Goal: Information Seeking & Learning: Learn about a topic

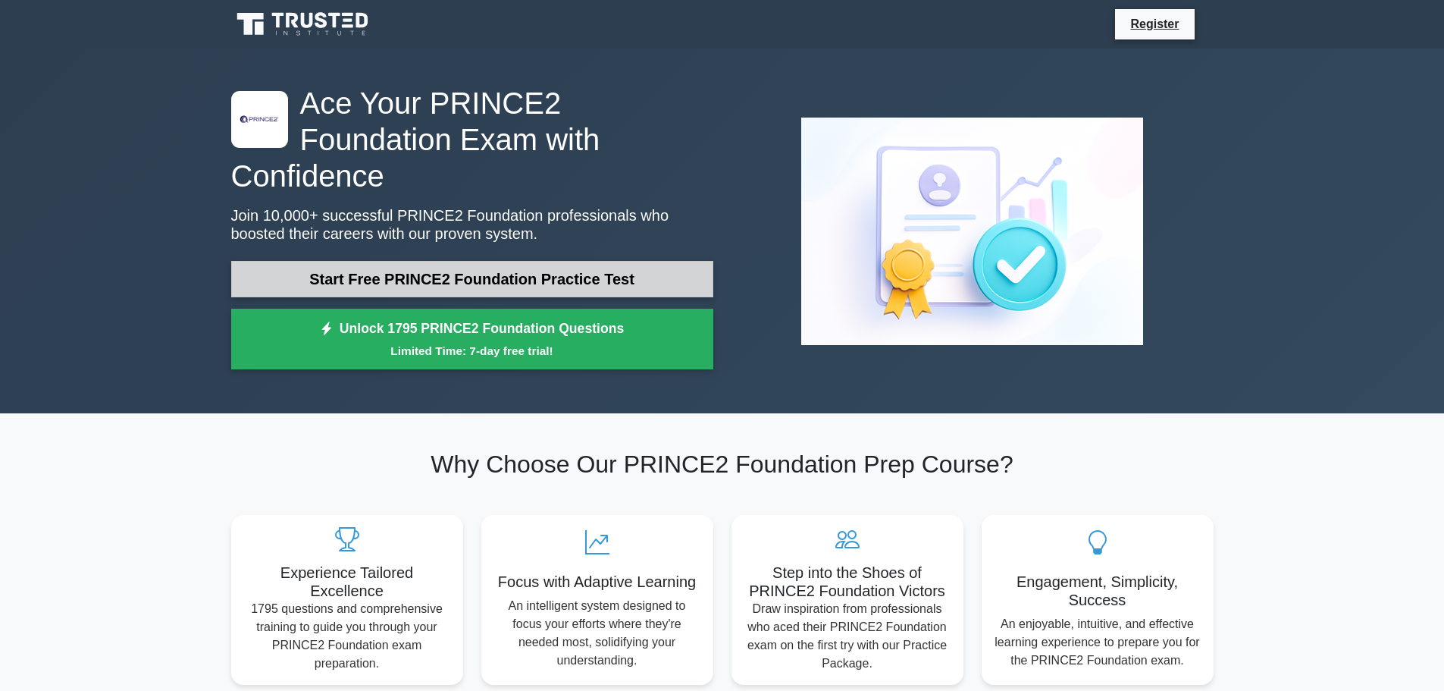
click at [453, 261] on link "Start Free PRINCE2 Foundation Practice Test" at bounding box center [472, 279] width 482 height 36
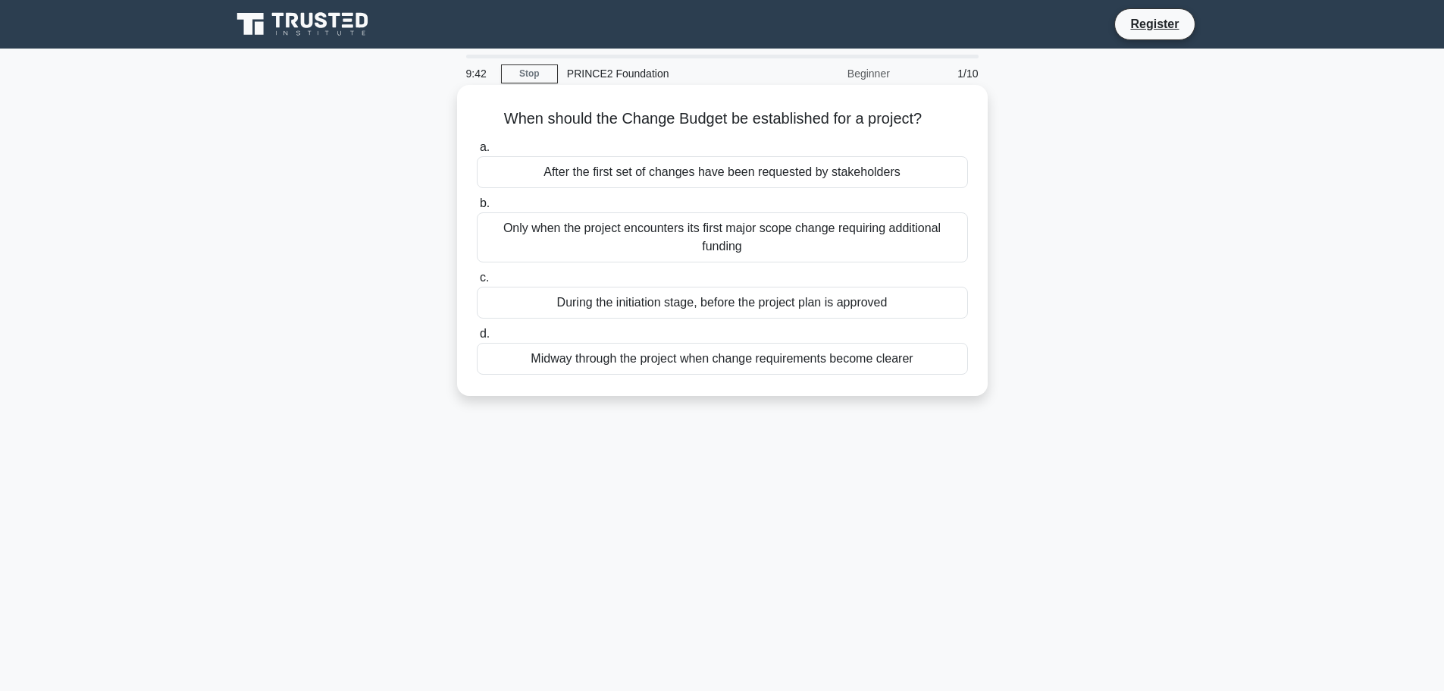
click at [708, 303] on div "During the initiation stage, before the project plan is approved" at bounding box center [722, 303] width 491 height 32
click at [477, 283] on input "c. During the initiation stage, before the project plan is approved" at bounding box center [477, 278] width 0 height 10
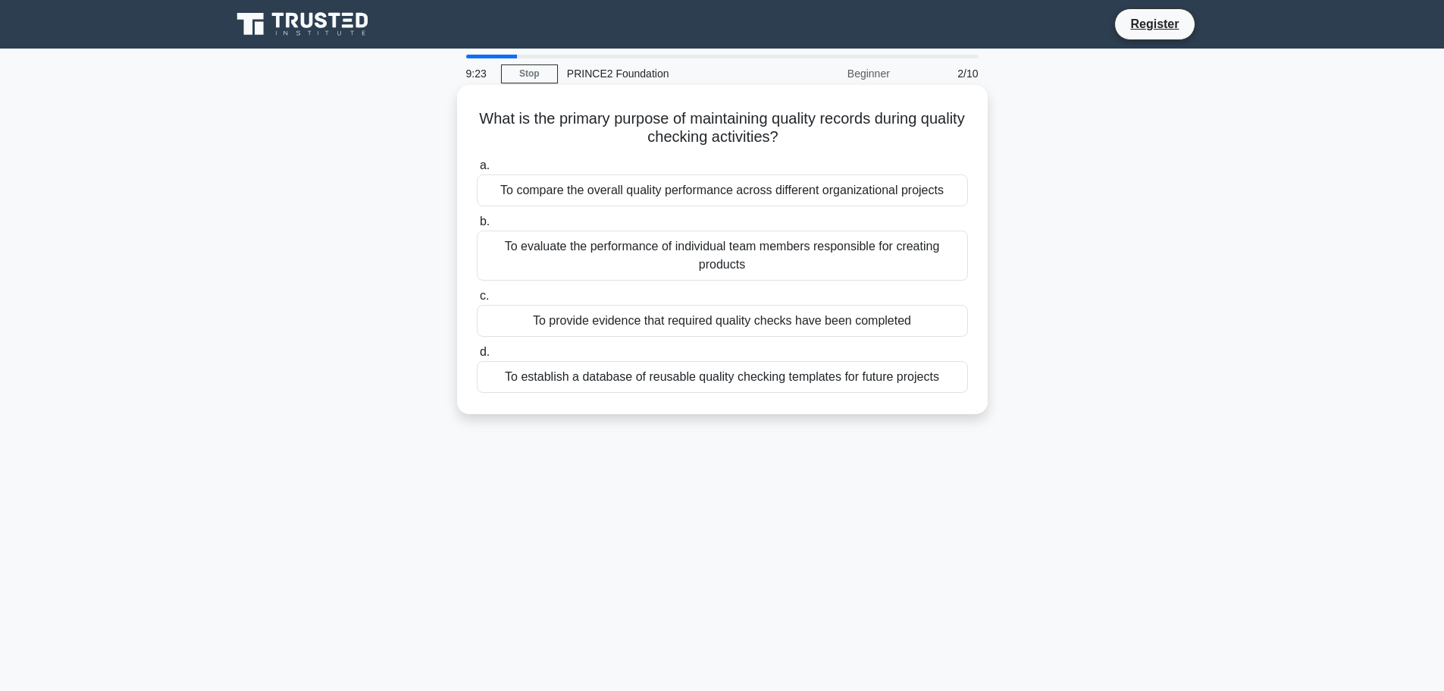
click at [709, 322] on div "To provide evidence that required quality checks have been completed" at bounding box center [722, 321] width 491 height 32
click at [477, 301] on input "c. To provide evidence that required quality checks have been completed" at bounding box center [477, 296] width 0 height 10
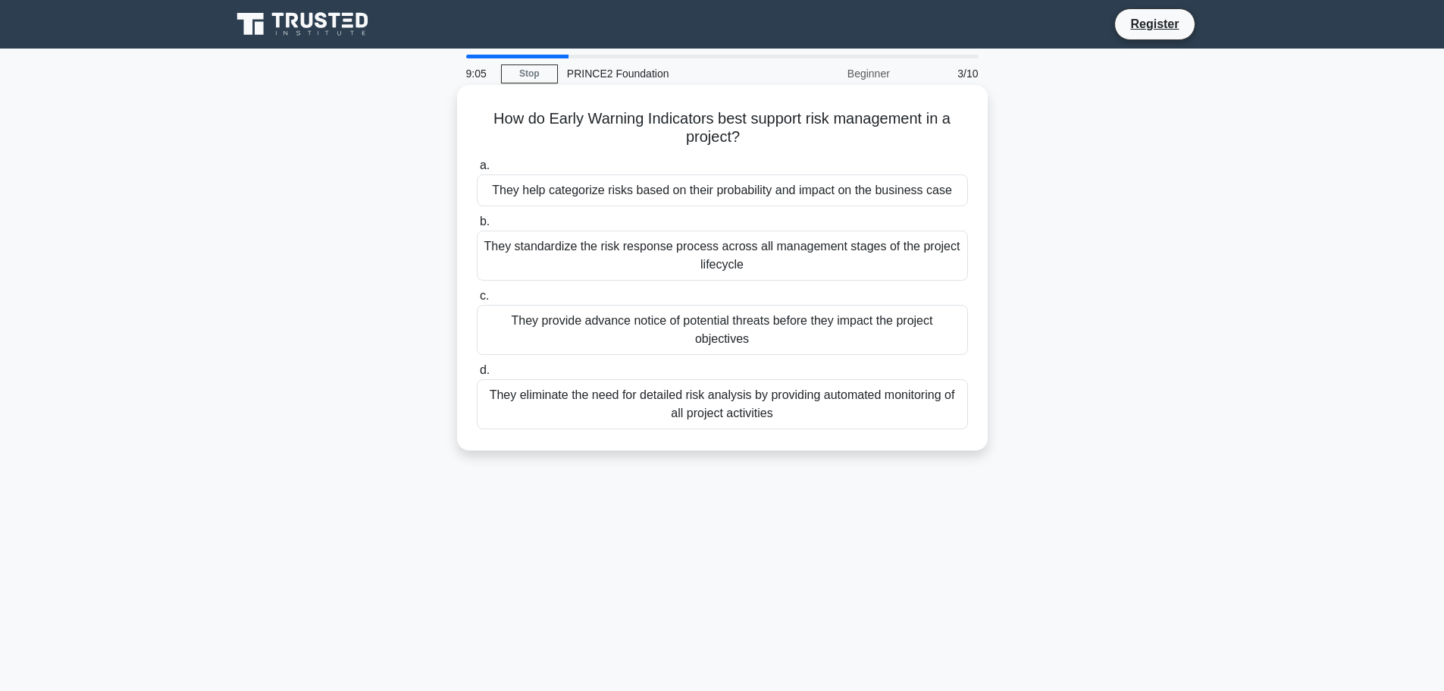
click at [726, 330] on div "They provide advance notice of potential threats before they impact the project…" at bounding box center [722, 330] width 491 height 50
click at [477, 301] on input "c. They provide advance notice of potential threats before they impact the proj…" at bounding box center [477, 296] width 0 height 10
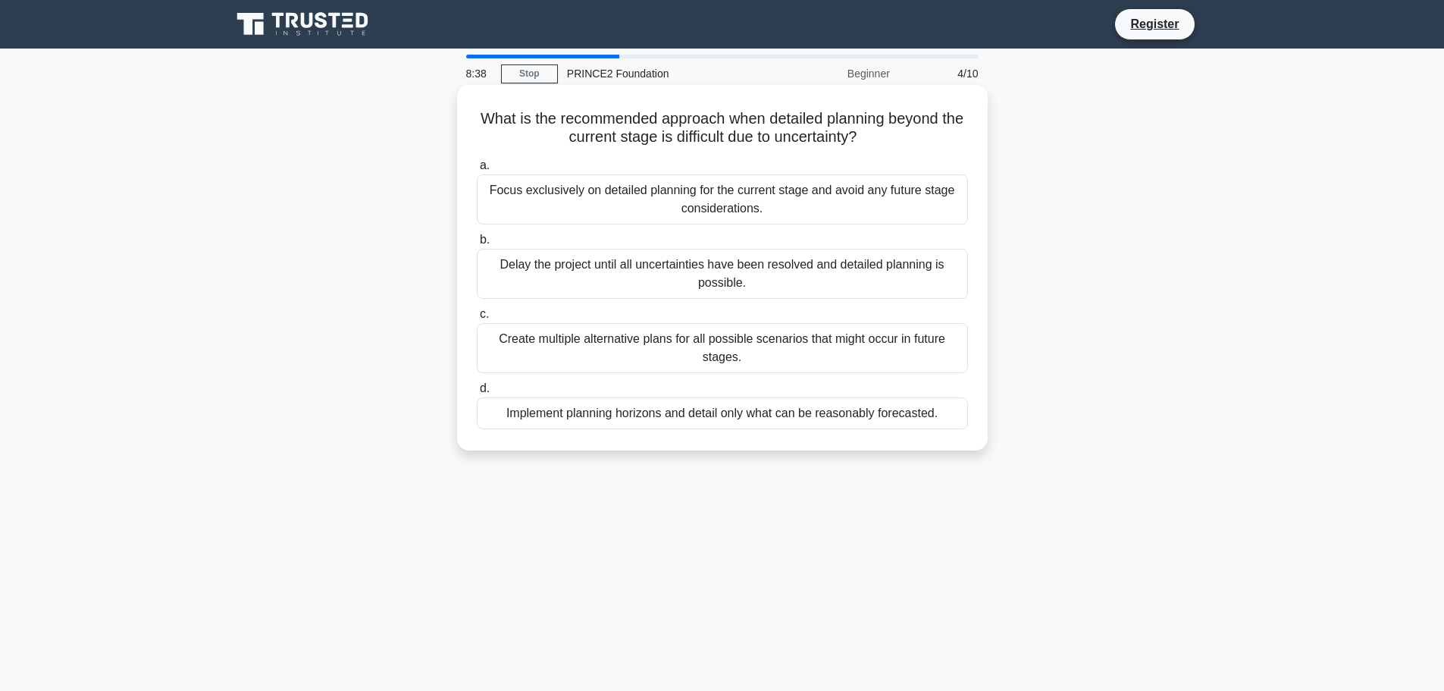
click at [714, 415] on div "Implement planning horizons and detail only what can be reasonably forecasted." at bounding box center [722, 413] width 491 height 32
click at [477, 393] on input "d. Implement planning horizons and detail only what can be reasonably forecaste…" at bounding box center [477, 389] width 0 height 10
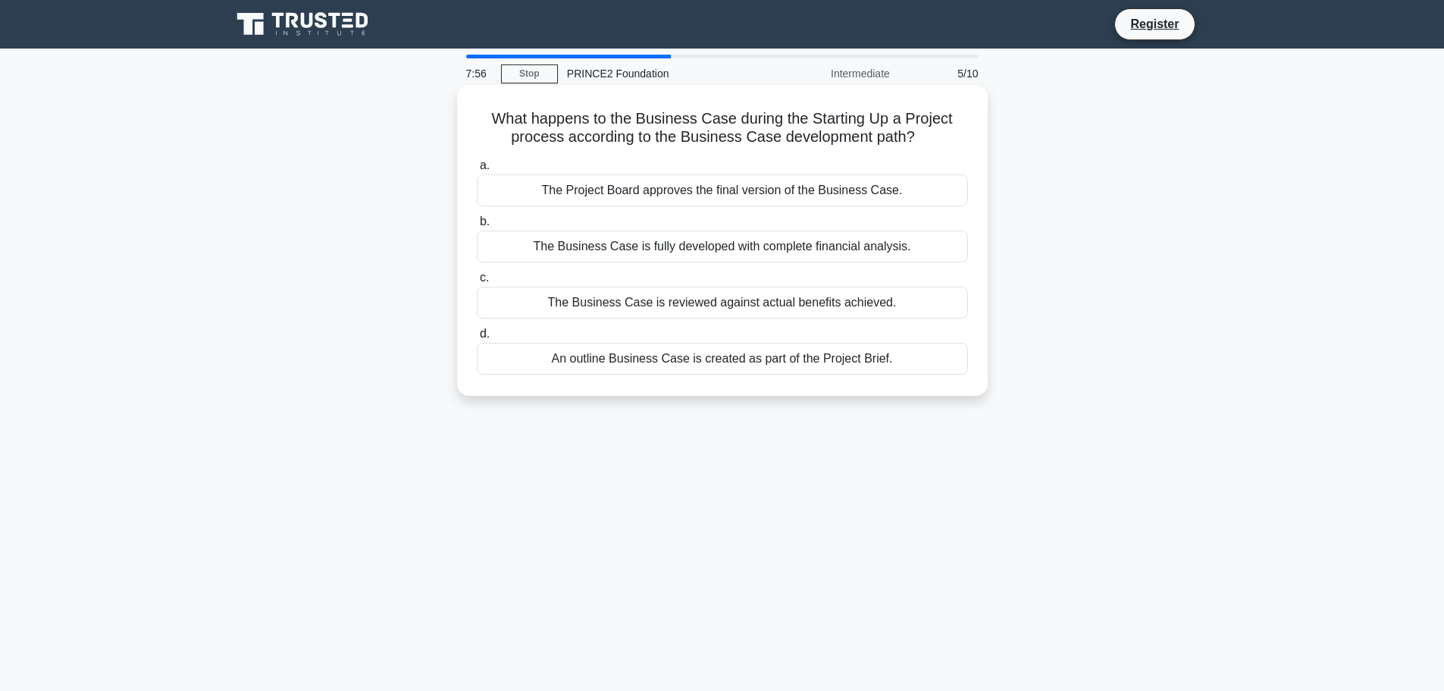
click at [710, 188] on div "The Project Board approves the final version of the Business Case." at bounding box center [722, 190] width 491 height 32
click at [477, 171] on input "a. The Project Board approves the final version of the Business Case." at bounding box center [477, 166] width 0 height 10
click at [722, 302] on div "To provide regular progress information to the Project Manager" at bounding box center [722, 303] width 491 height 32
click at [477, 283] on input "c. To provide regular progress information to the Project Manager" at bounding box center [477, 278] width 0 height 10
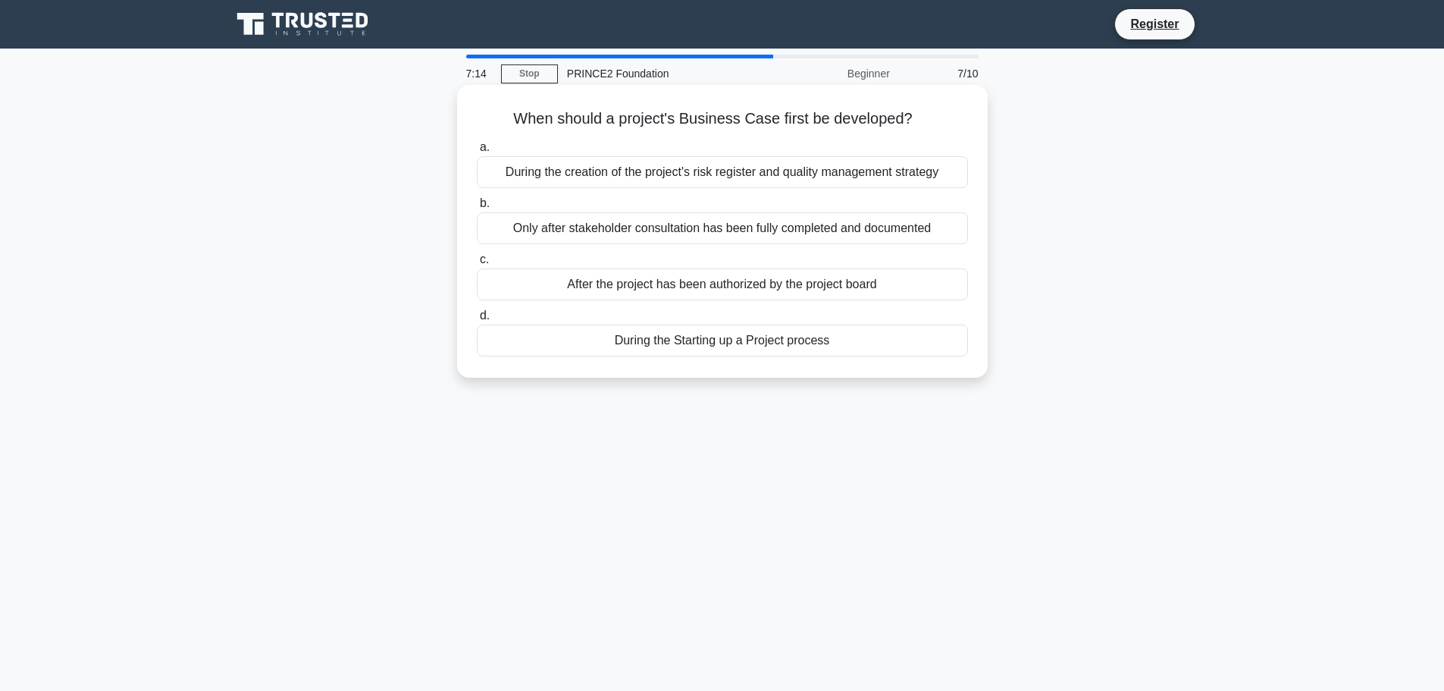
click at [713, 339] on div "During the Starting up a Project process" at bounding box center [722, 340] width 491 height 32
click at [477, 321] on input "d. During the Starting up a Project process" at bounding box center [477, 316] width 0 height 10
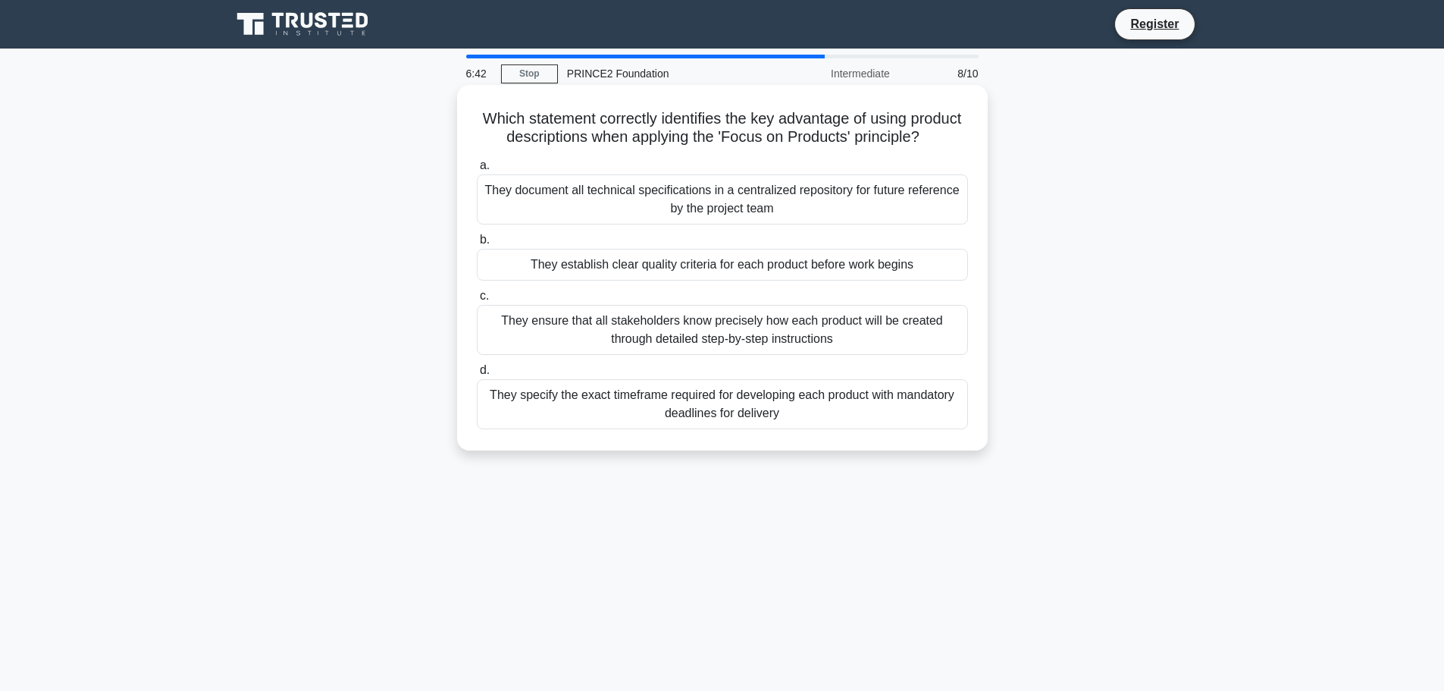
click at [717, 210] on div "They document all technical specifications in a centralized repository for futu…" at bounding box center [722, 199] width 491 height 50
click at [477, 171] on input "a. They document all technical specifications in a centralized repository for f…" at bounding box center [477, 166] width 0 height 10
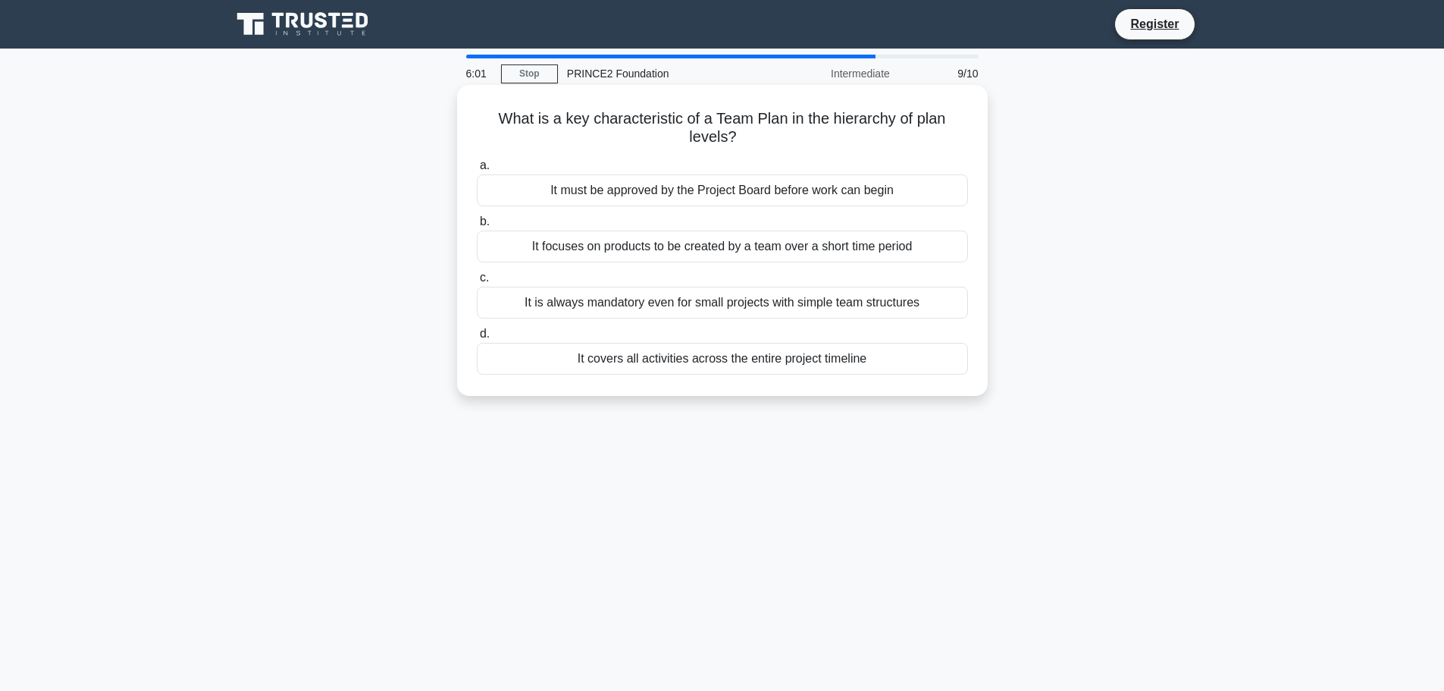
click at [703, 303] on div "It is always mandatory even for small projects with simple team structures" at bounding box center [722, 303] width 491 height 32
click at [477, 283] on input "c. It is always mandatory even for small projects with simple team structures" at bounding box center [477, 278] width 0 height 10
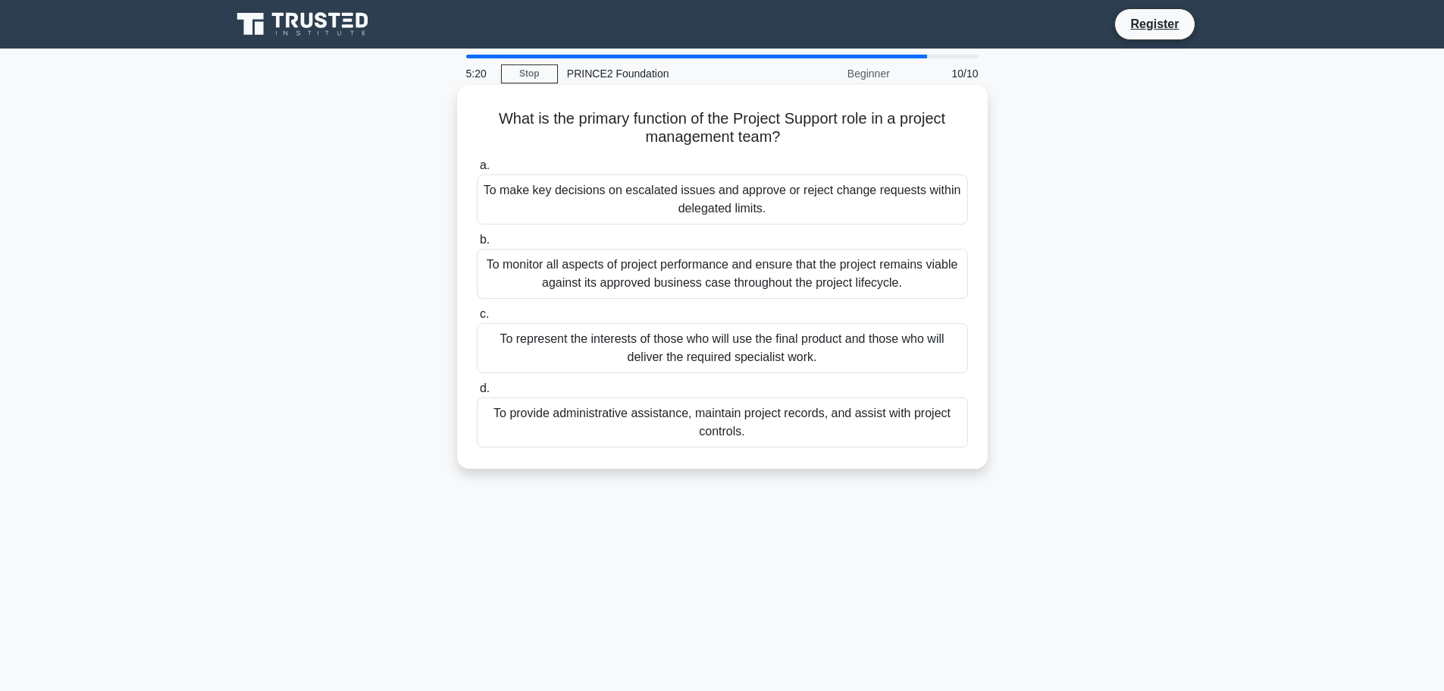
click at [726, 421] on div "To provide administrative assistance, maintain project records, and assist with…" at bounding box center [722, 422] width 491 height 50
click at [477, 393] on input "d. To provide administrative assistance, maintain project records, and assist w…" at bounding box center [477, 389] width 0 height 10
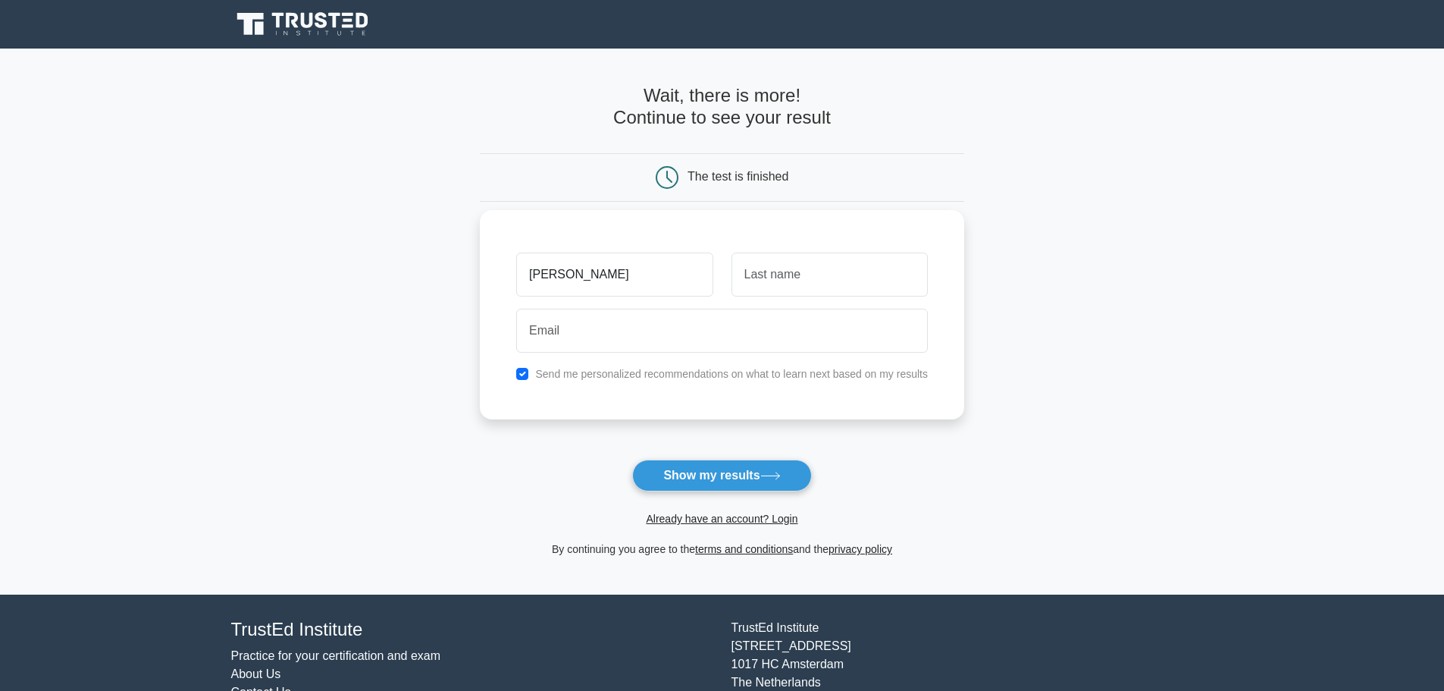
type input "[PERSON_NAME]"
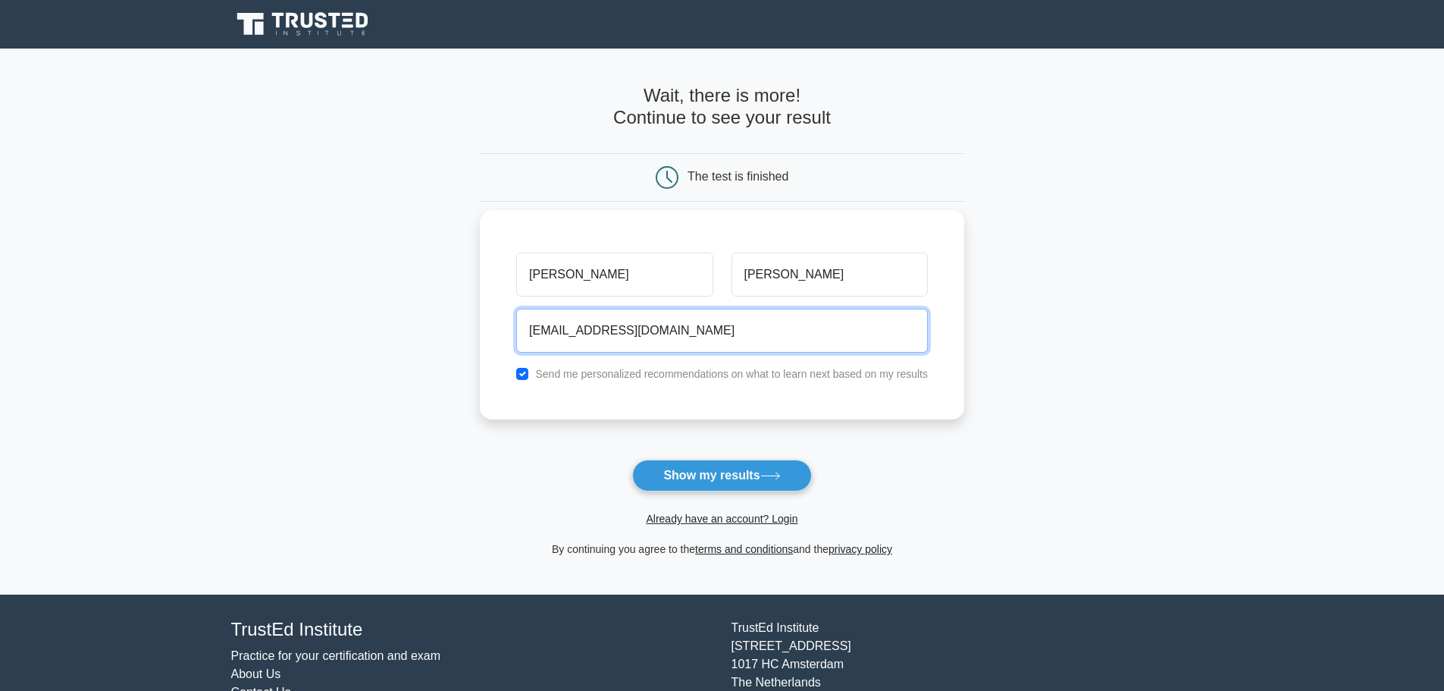
click at [585, 333] on input "[EMAIL_ADDRESS][DOMAIN_NAME]" at bounding box center [722, 331] width 412 height 44
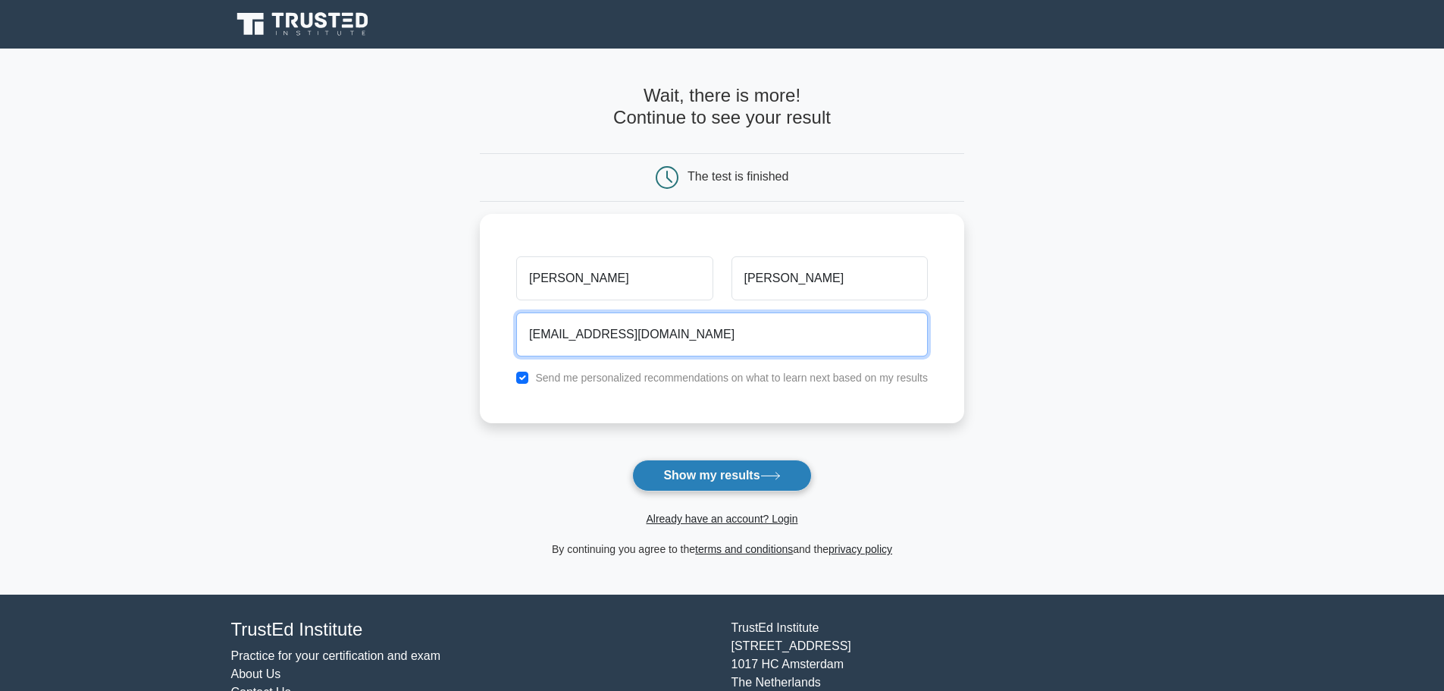
type input "[EMAIL_ADDRESS][DOMAIN_NAME]"
click at [711, 475] on button "Show my results" at bounding box center [721, 475] width 179 height 32
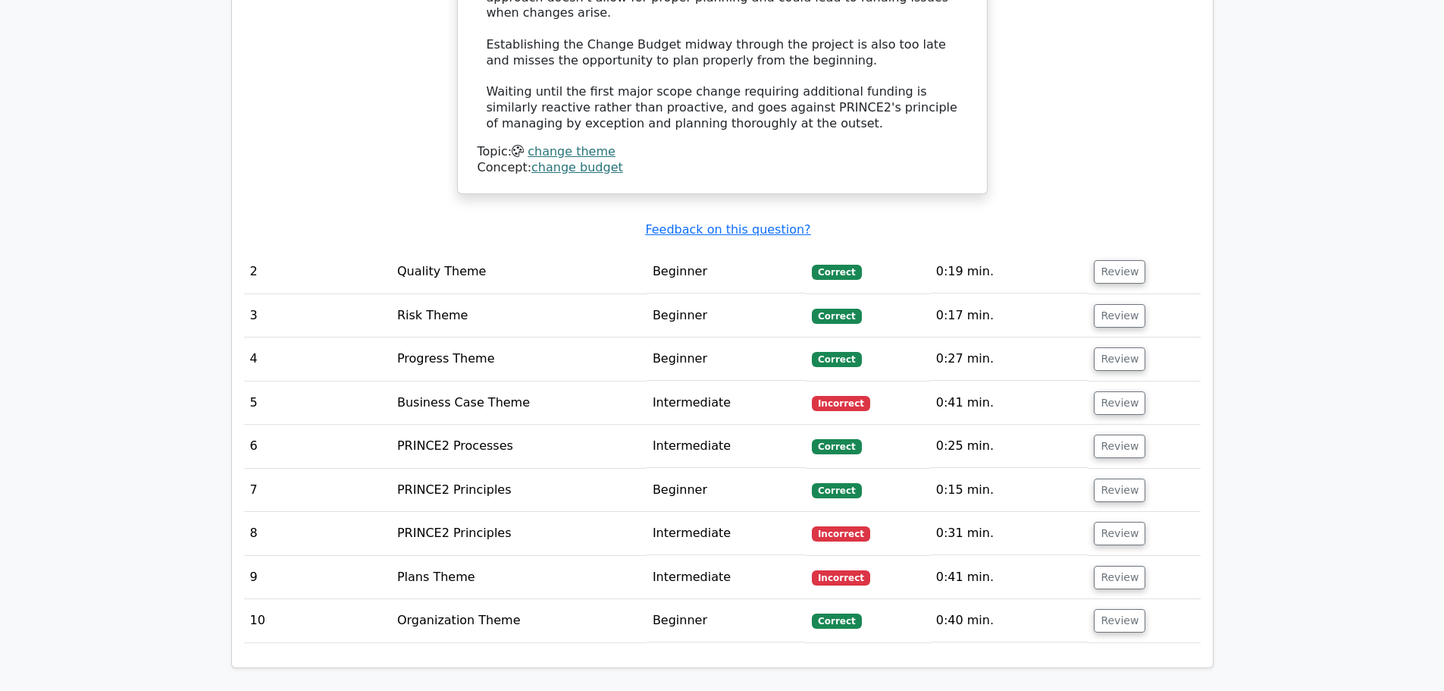
scroll to position [2047, 0]
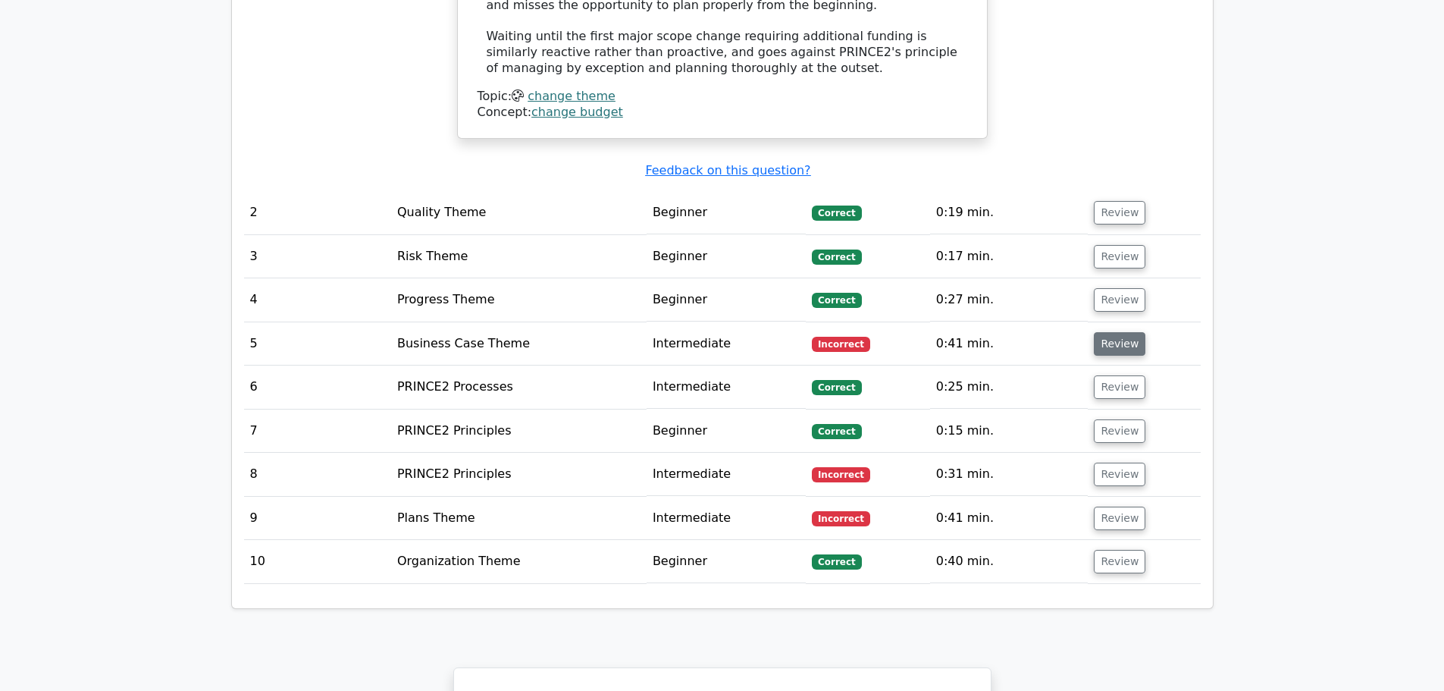
click at [1115, 332] on button "Review" at bounding box center [1120, 344] width 52 height 24
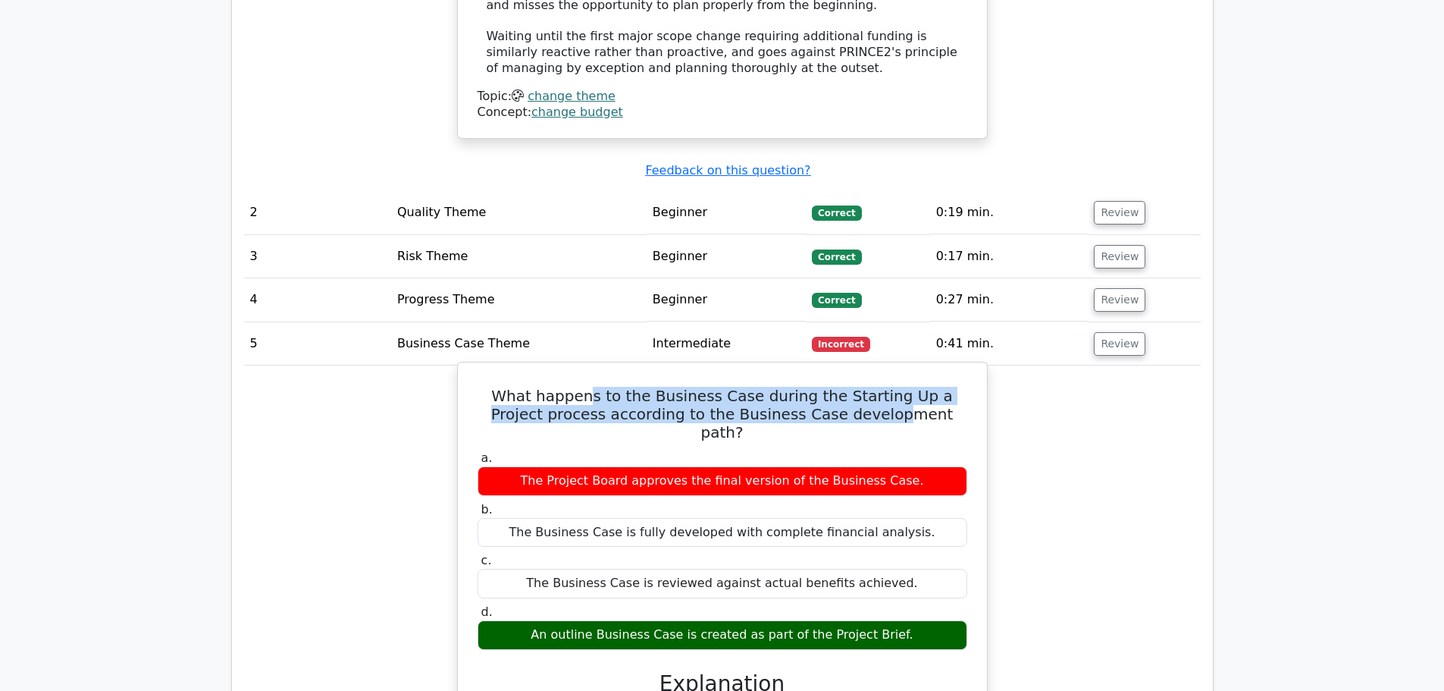
drag, startPoint x: 579, startPoint y: 309, endPoint x: 844, endPoint y: 325, distance: 265.1
click at [844, 387] on h5 "What happens to the Business Case during the Starting Up a Project process acco…" at bounding box center [722, 414] width 493 height 55
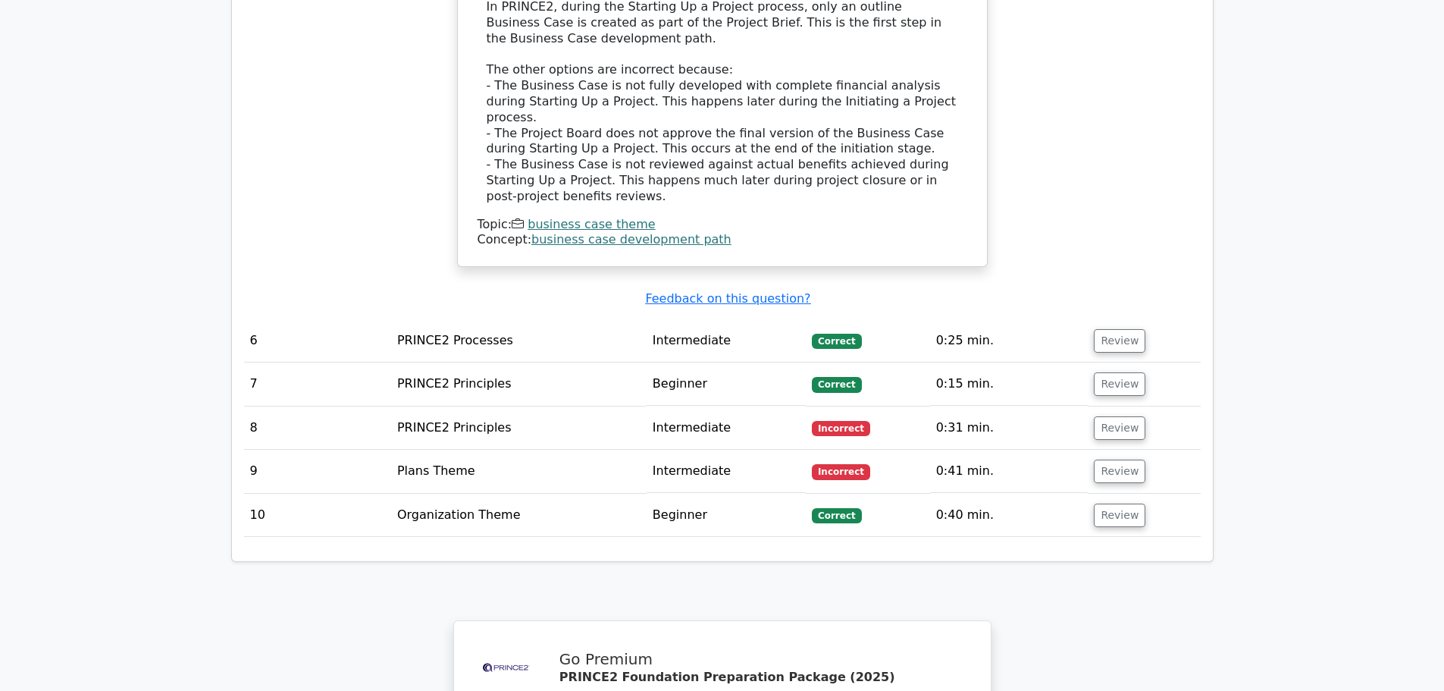
scroll to position [2805, 0]
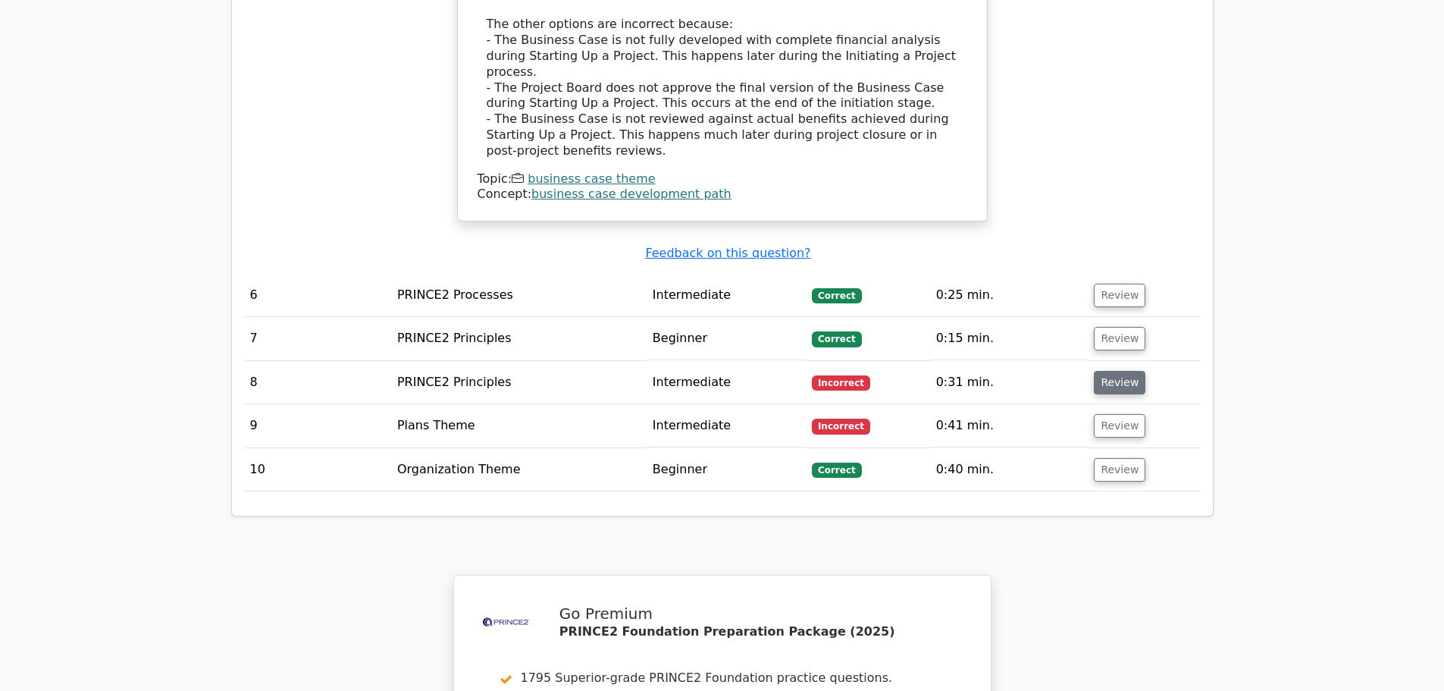
click at [1109, 371] on button "Review" at bounding box center [1120, 383] width 52 height 24
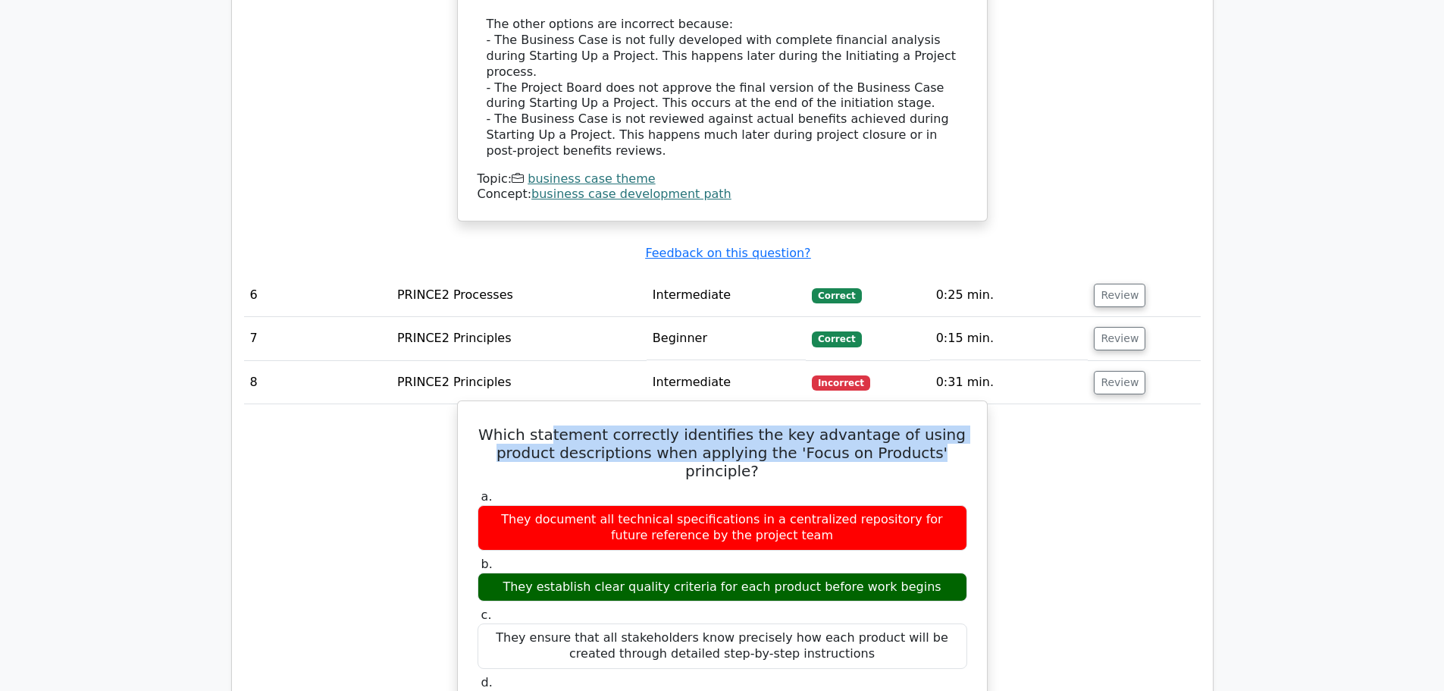
drag, startPoint x: 619, startPoint y: 314, endPoint x: 894, endPoint y: 339, distance: 276.3
click at [894, 425] on h5 "Which statement correctly identifies the key advantage of using product descrip…" at bounding box center [722, 452] width 493 height 55
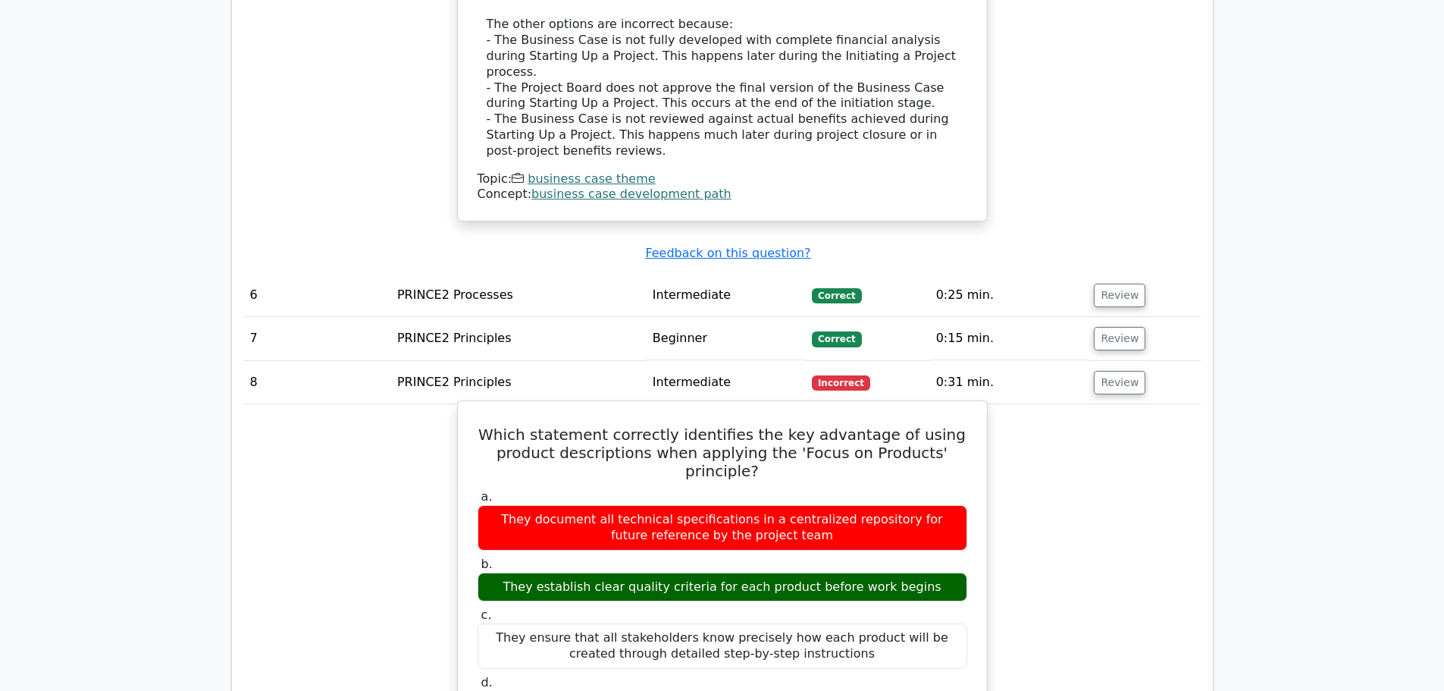
click at [562, 425] on h5 "Which statement correctly identifies the key advantage of using product descrip…" at bounding box center [722, 452] width 493 height 55
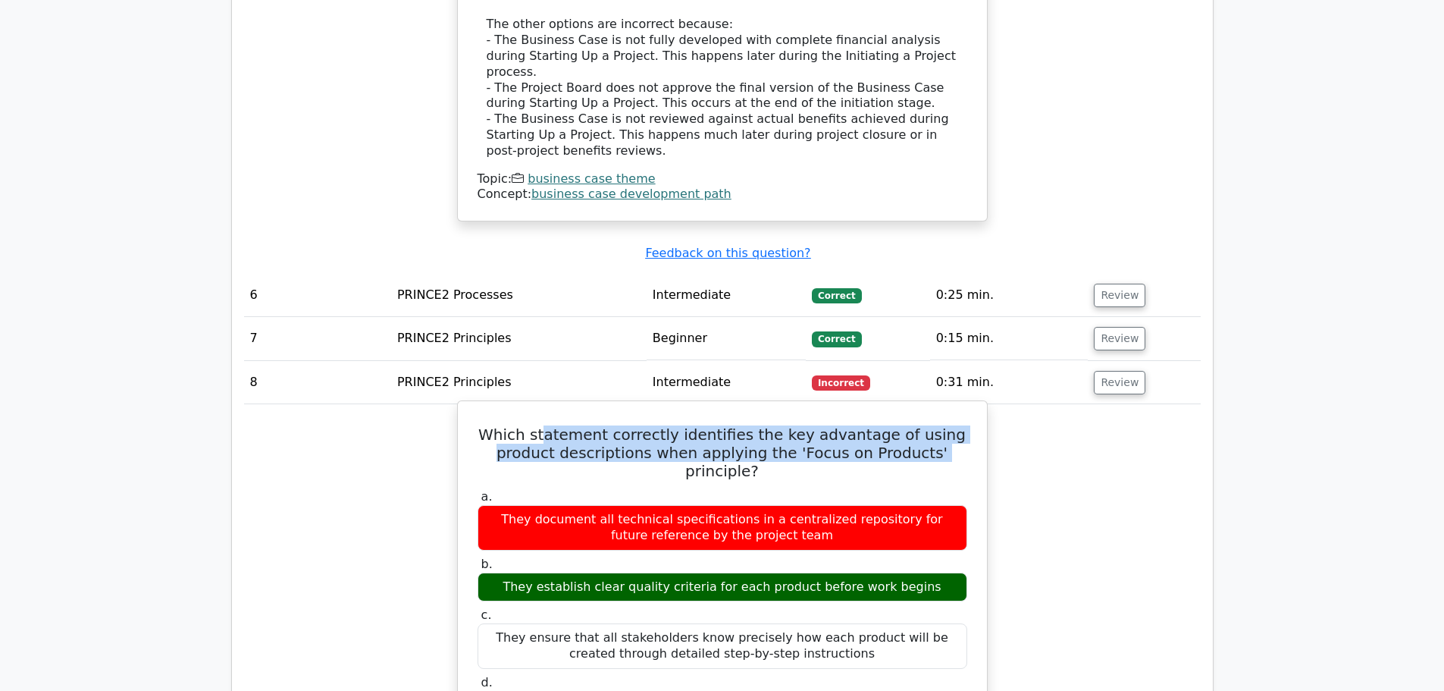
drag, startPoint x: 565, startPoint y: 318, endPoint x: 896, endPoint y: 329, distance: 331.5
click at [896, 425] on h5 "Which statement correctly identifies the key advantage of using product descrip…" at bounding box center [722, 452] width 493 height 55
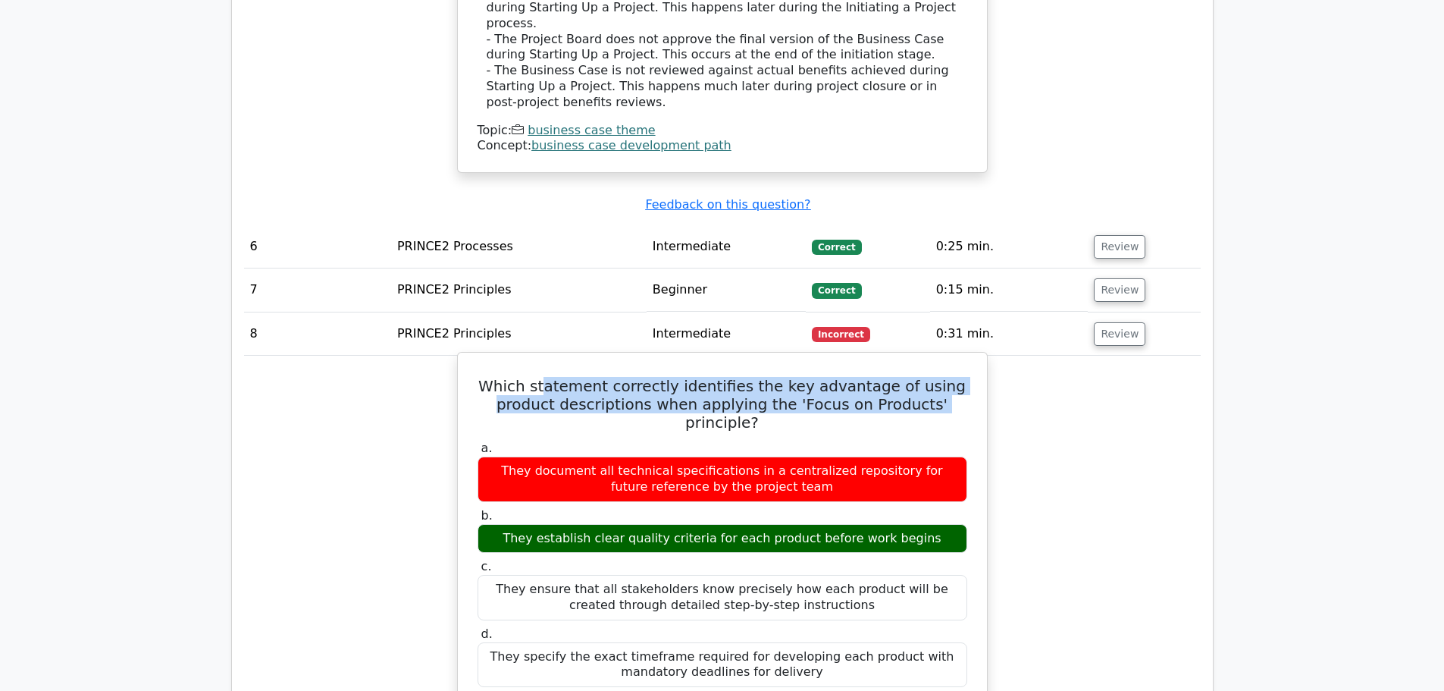
scroll to position [2881, 0]
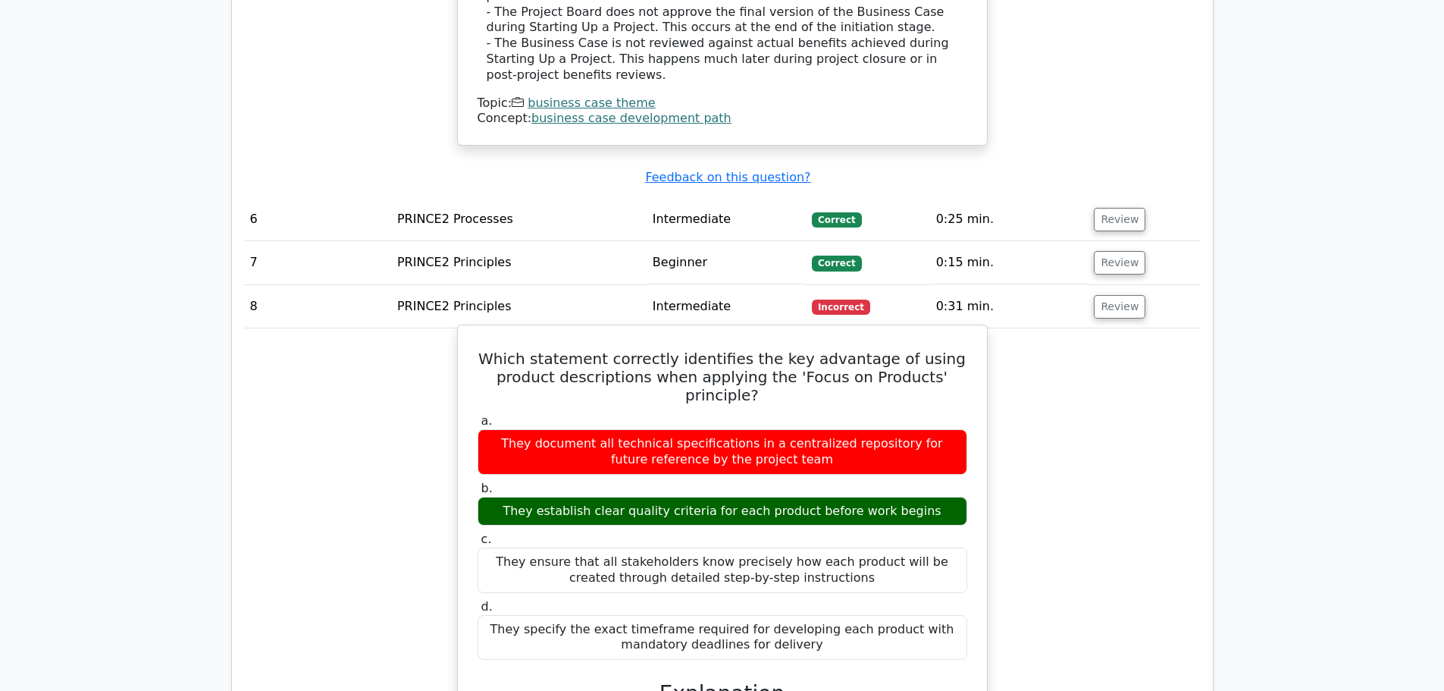
click at [525, 349] on h5 "Which statement correctly identifies the key advantage of using product descrip…" at bounding box center [722, 376] width 493 height 55
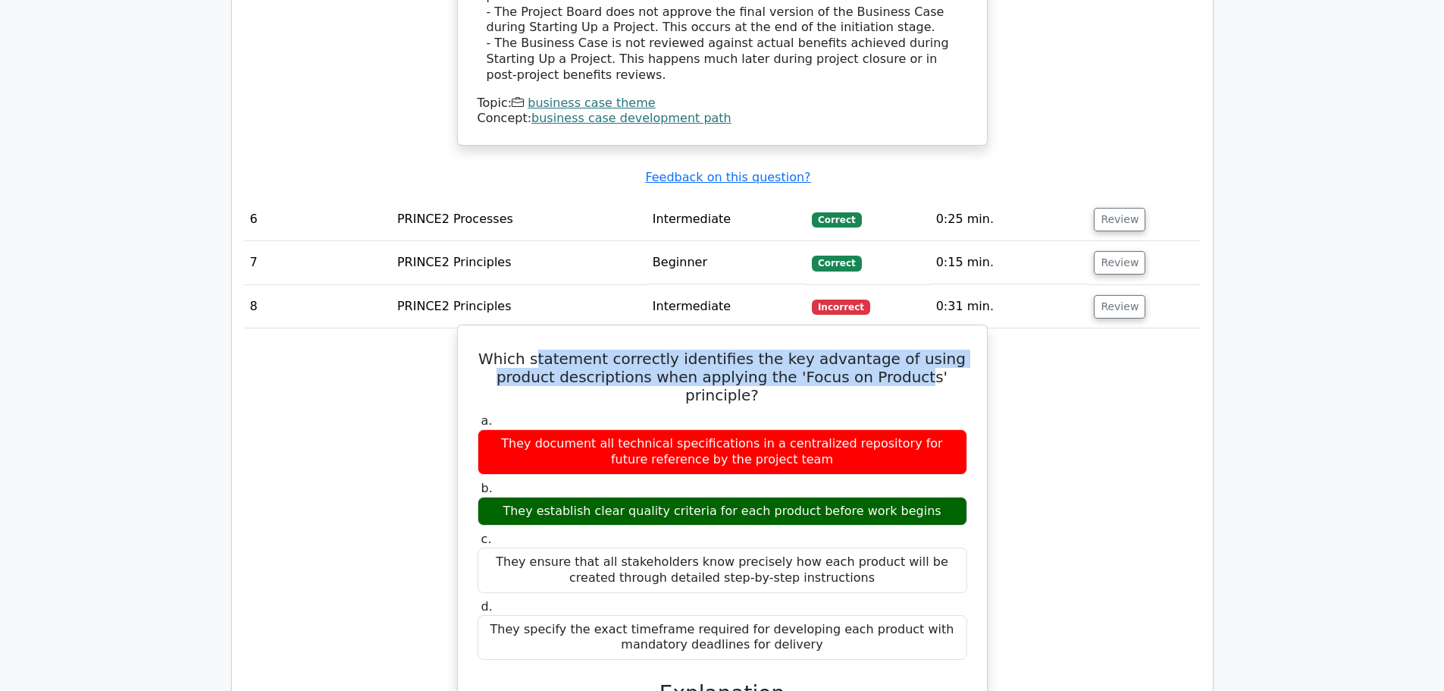
drag, startPoint x: 594, startPoint y: 240, endPoint x: 885, endPoint y: 256, distance: 290.8
click at [885, 349] on h5 "Which statement correctly identifies the key advantage of using product descrip…" at bounding box center [722, 376] width 493 height 55
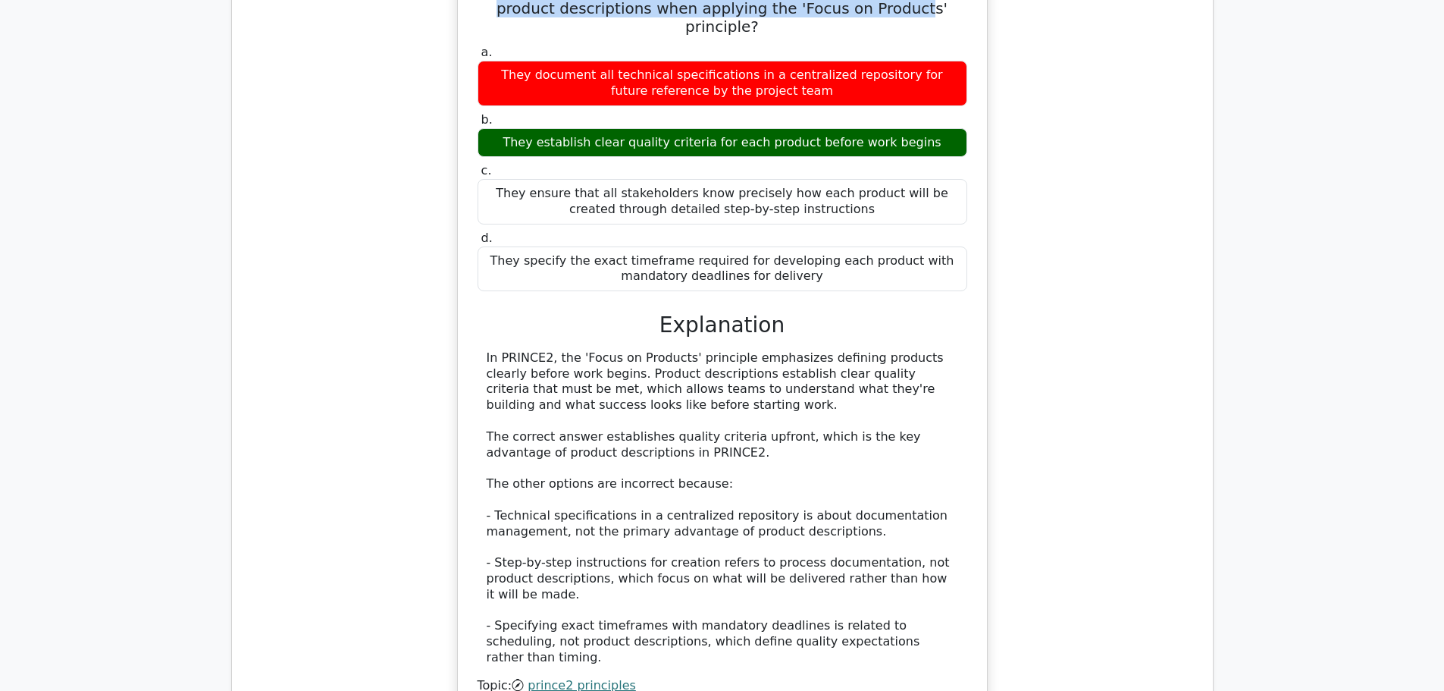
scroll to position [3411, 0]
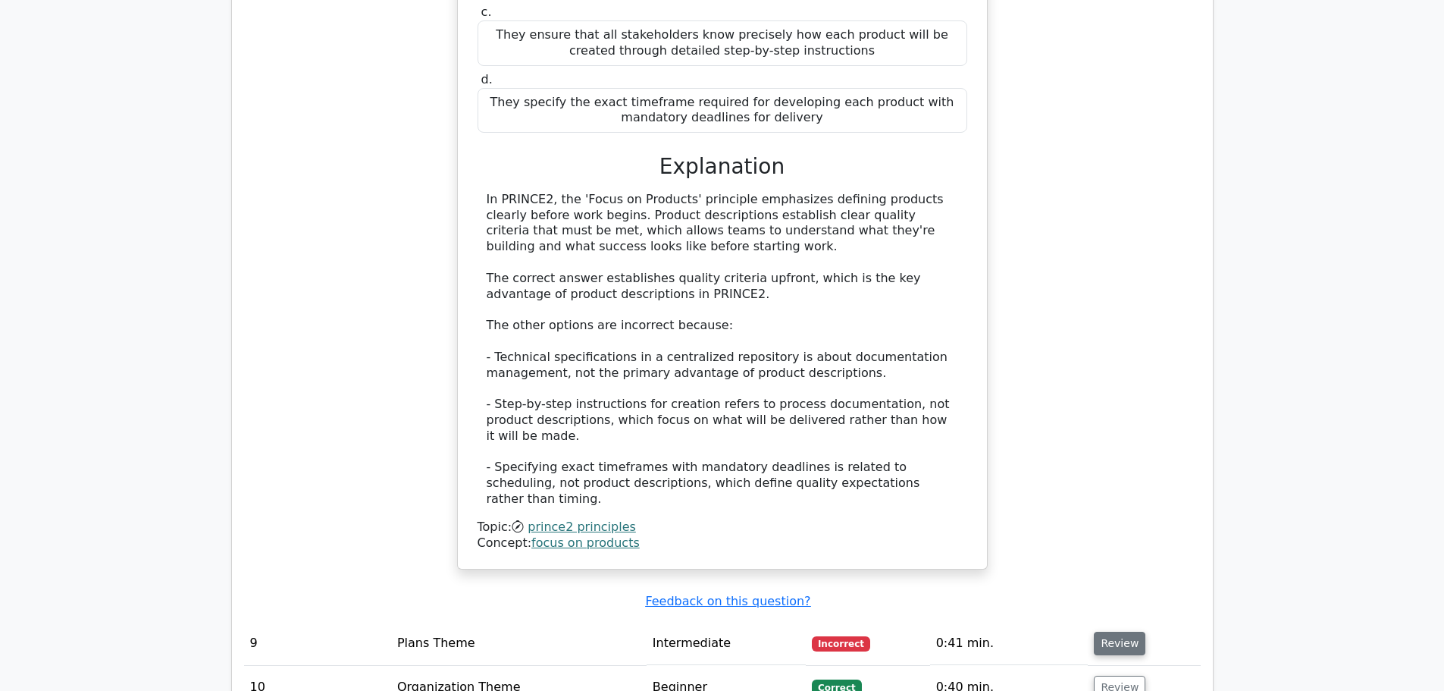
click at [1111, 631] on button "Review" at bounding box center [1120, 643] width 52 height 24
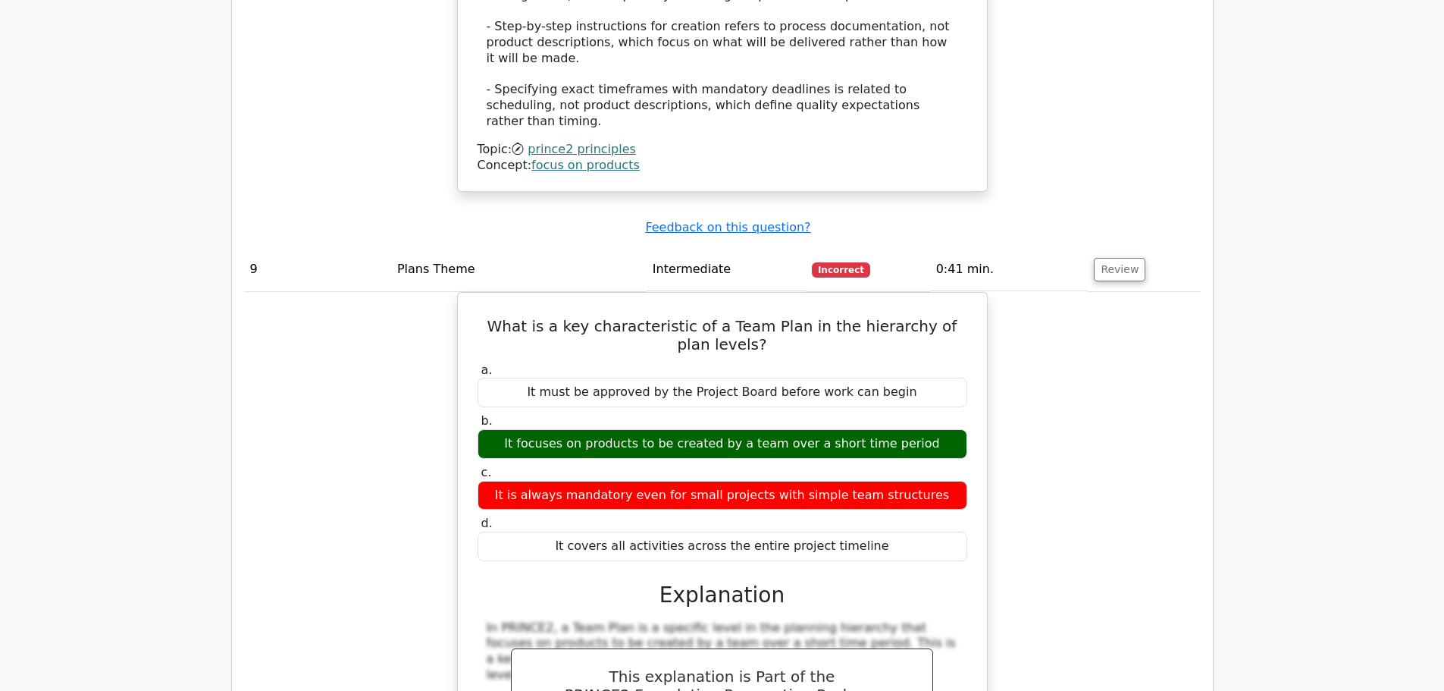
scroll to position [3790, 0]
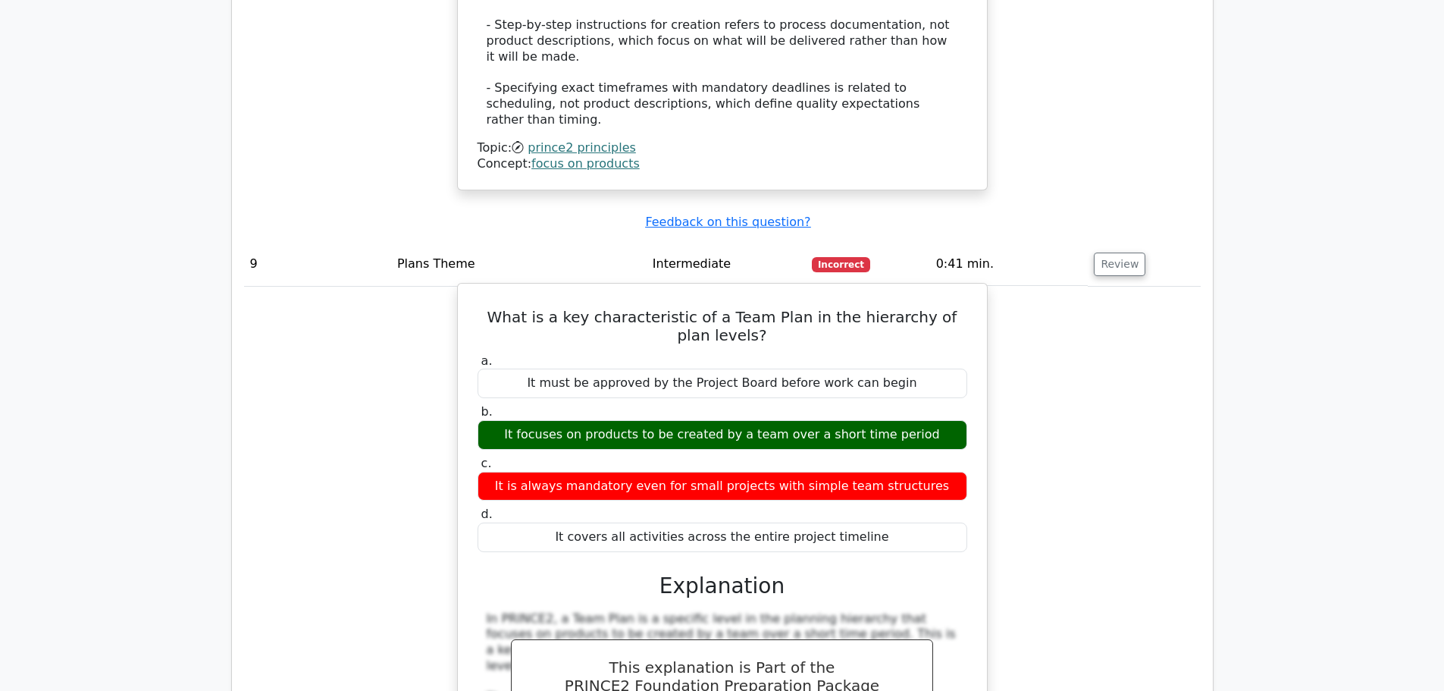
drag, startPoint x: 588, startPoint y: 257, endPoint x: 803, endPoint y: 259, distance: 214.5
click at [803, 420] on div "It focuses on products to be created by a team over a short time period" at bounding box center [723, 435] width 490 height 30
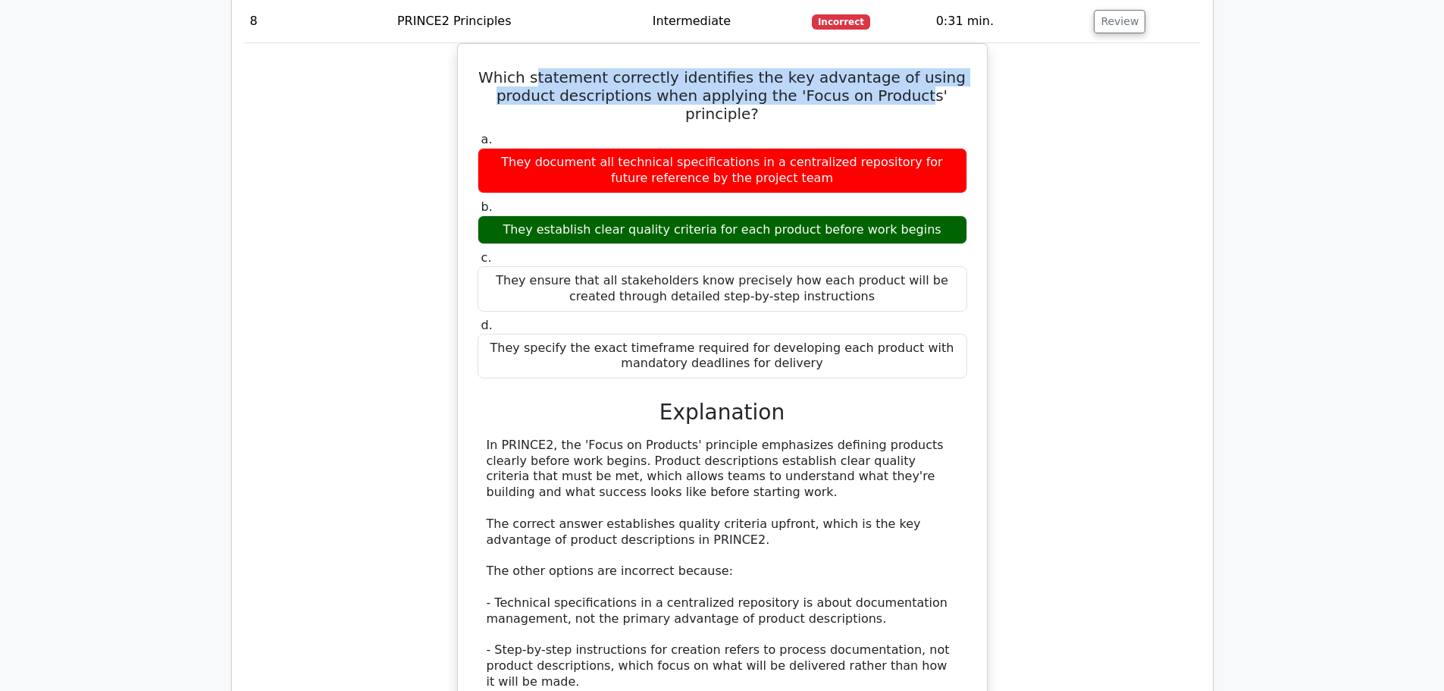
scroll to position [3184, 0]
